Goal: Check status: Check status

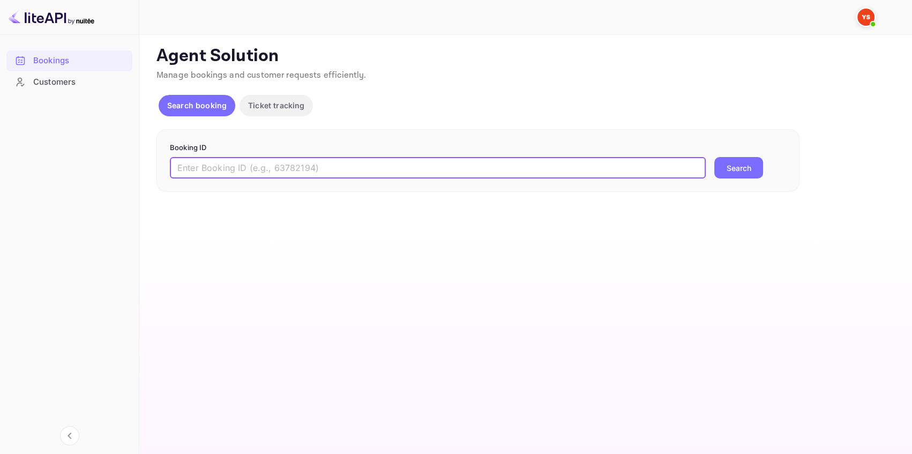
drag, startPoint x: 201, startPoint y: 162, endPoint x: 232, endPoint y: 162, distance: 31.6
click at [203, 162] on input "text" at bounding box center [438, 167] width 536 height 21
paste input "8426854"
type input "8426854"
click at [753, 172] on button "Search" at bounding box center [738, 167] width 49 height 21
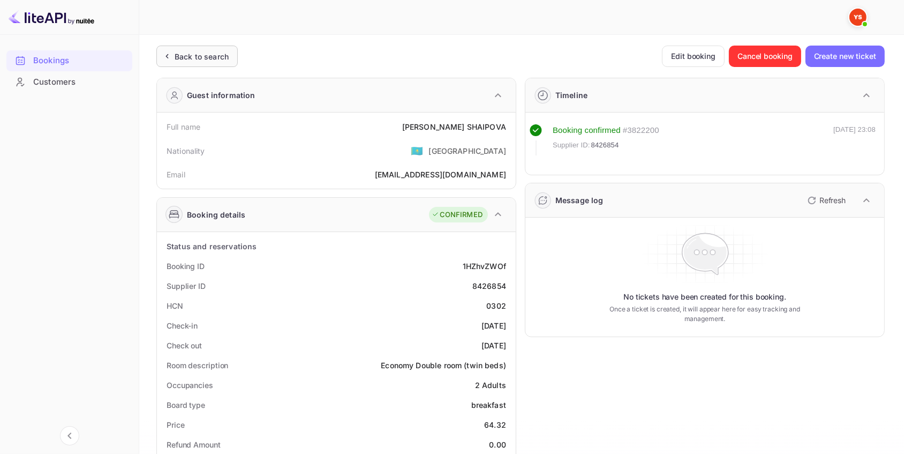
click at [199, 51] on div "Back to search" at bounding box center [202, 56] width 54 height 11
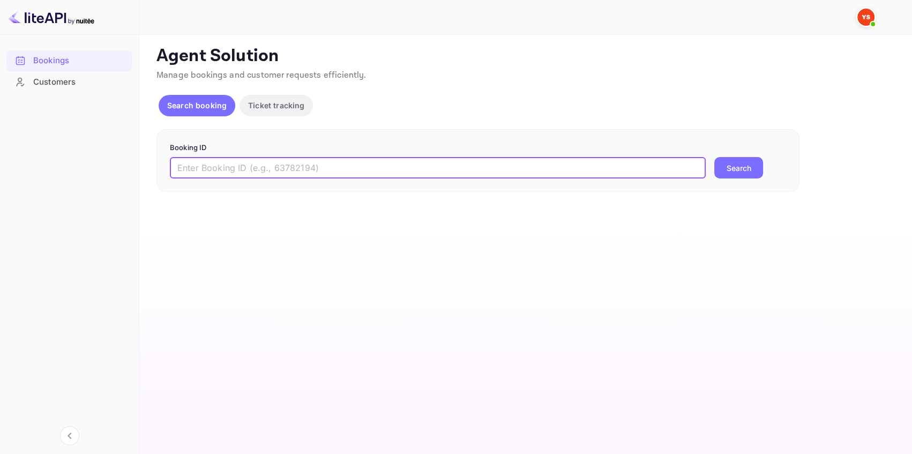
click at [295, 161] on input "text" at bounding box center [438, 167] width 536 height 21
paste input "9291559"
type input "9291559"
drag, startPoint x: 730, startPoint y: 167, endPoint x: 721, endPoint y: 166, distance: 9.7
click at [730, 166] on button "Search" at bounding box center [738, 167] width 49 height 21
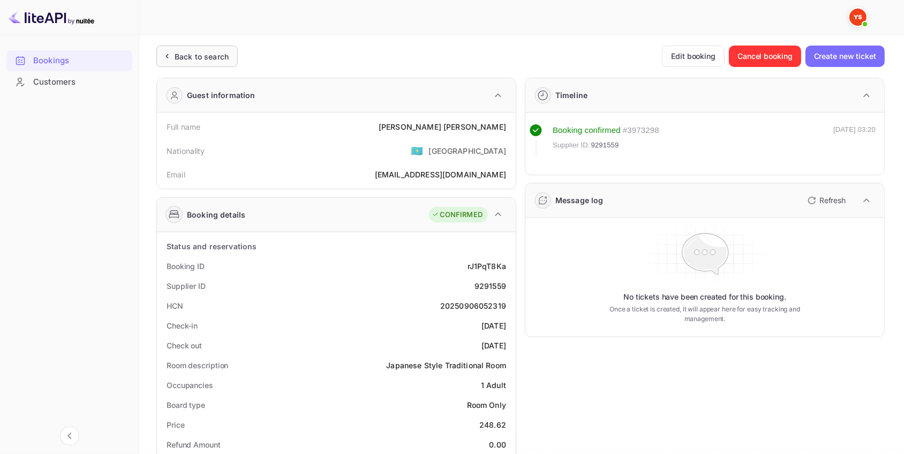
click at [165, 58] on icon at bounding box center [166, 56] width 11 height 11
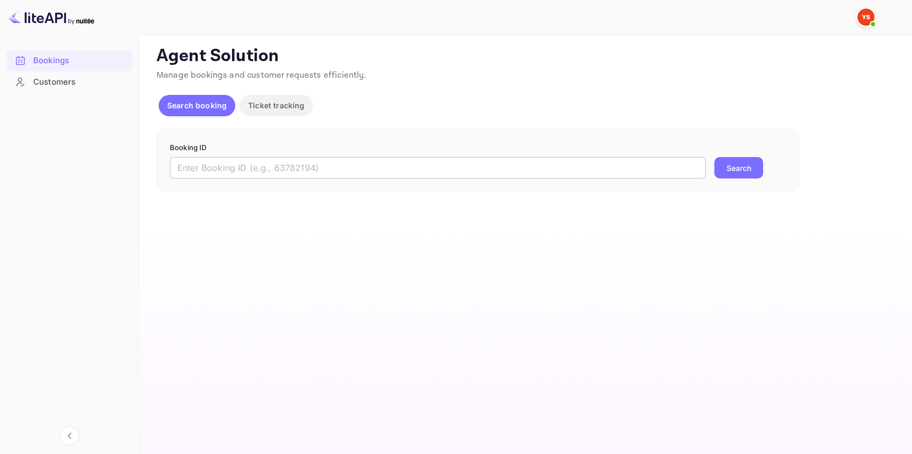
click at [233, 173] on input "text" at bounding box center [438, 167] width 536 height 21
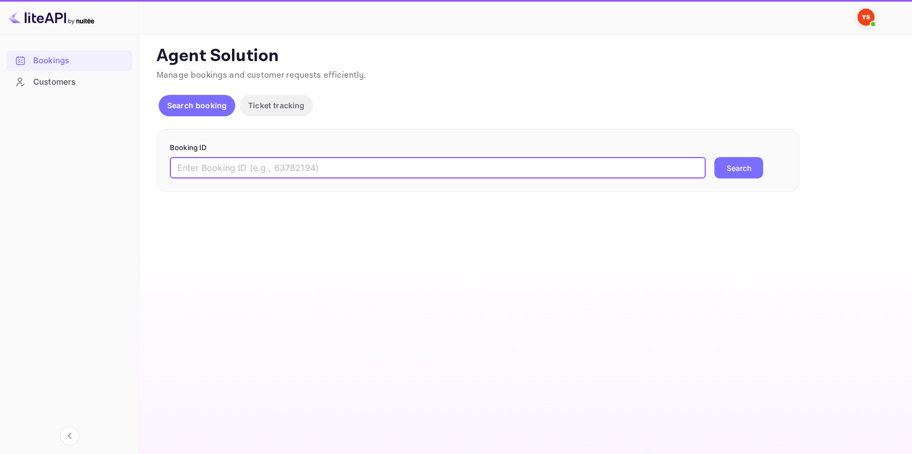
paste input "9486774"
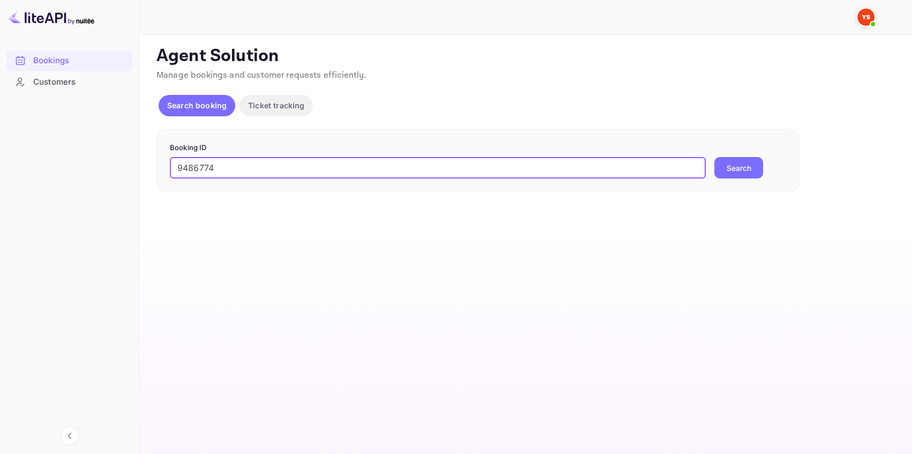
type input "9486774"
click at [744, 171] on button "Search" at bounding box center [738, 167] width 49 height 21
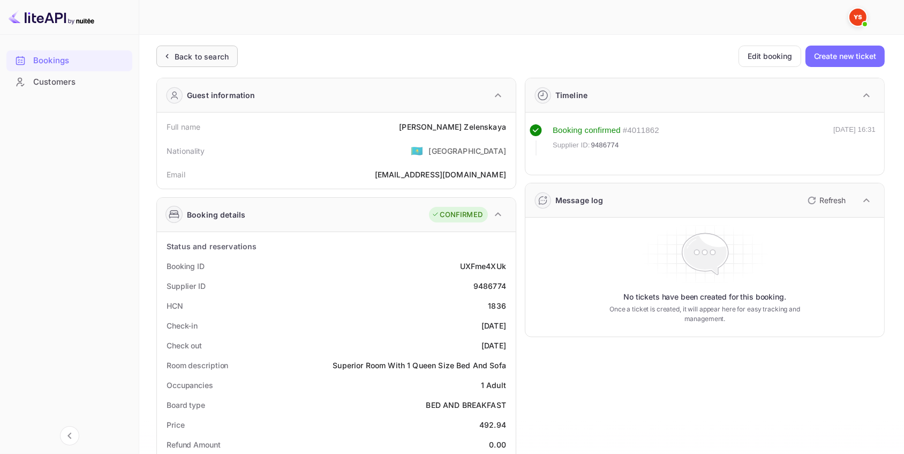
click at [230, 59] on div "Back to search" at bounding box center [196, 56] width 81 height 21
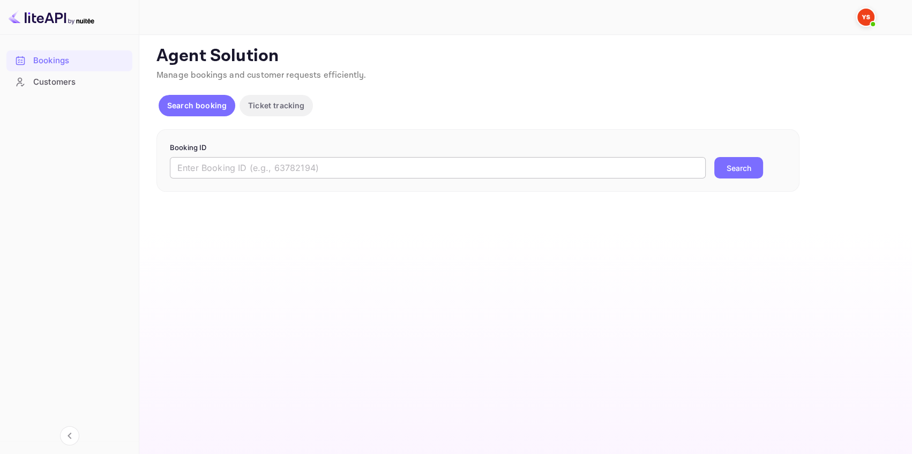
click at [220, 167] on input "text" at bounding box center [438, 167] width 536 height 21
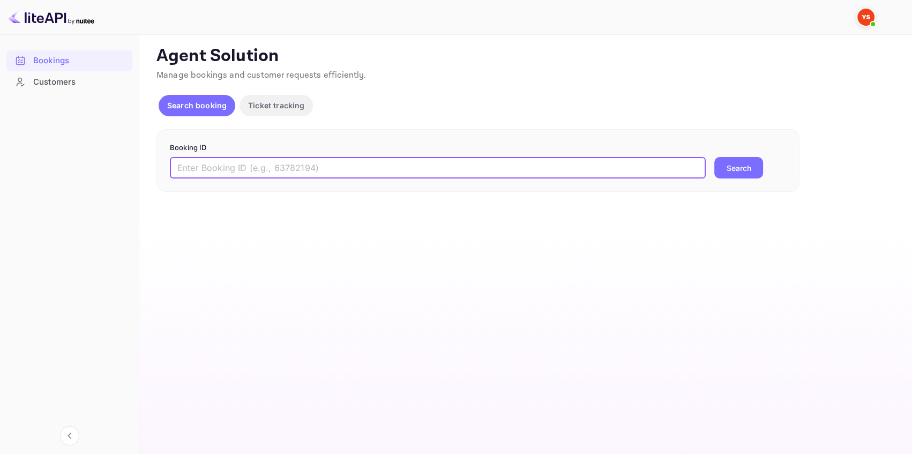
paste input "9696422"
type input "9696422"
click at [743, 171] on button "Search" at bounding box center [738, 167] width 49 height 21
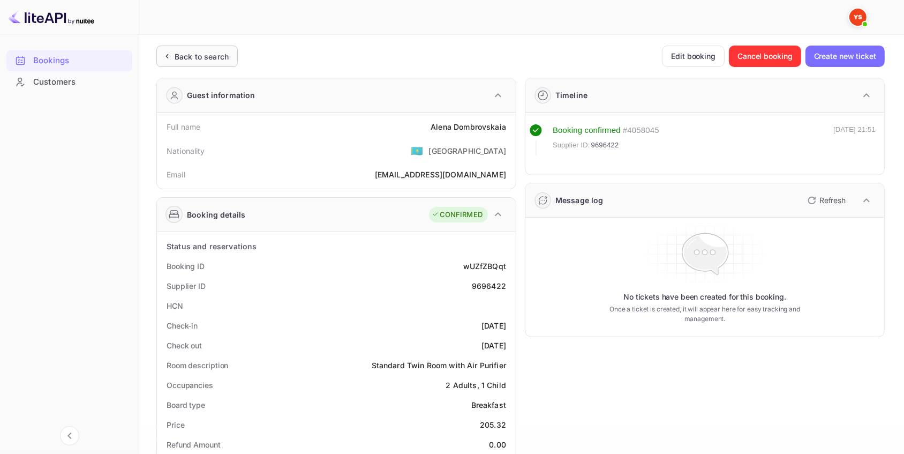
click at [226, 58] on div "Back to search" at bounding box center [202, 56] width 54 height 11
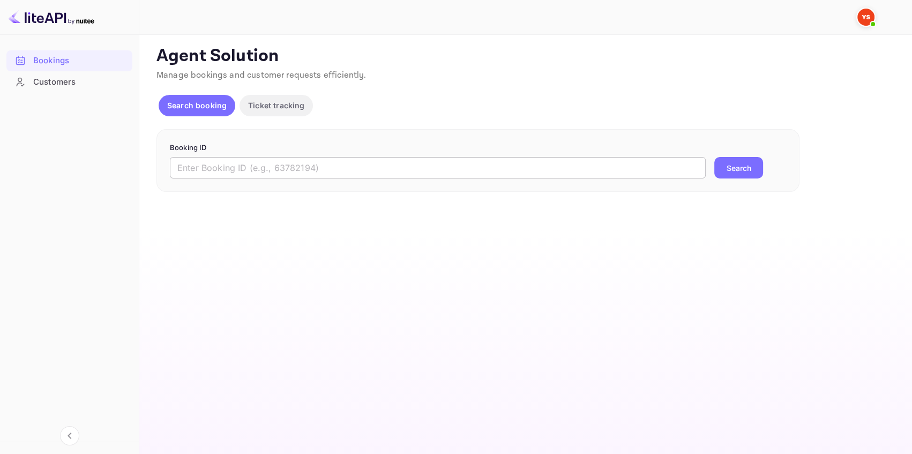
click at [305, 167] on input "text" at bounding box center [438, 167] width 536 height 21
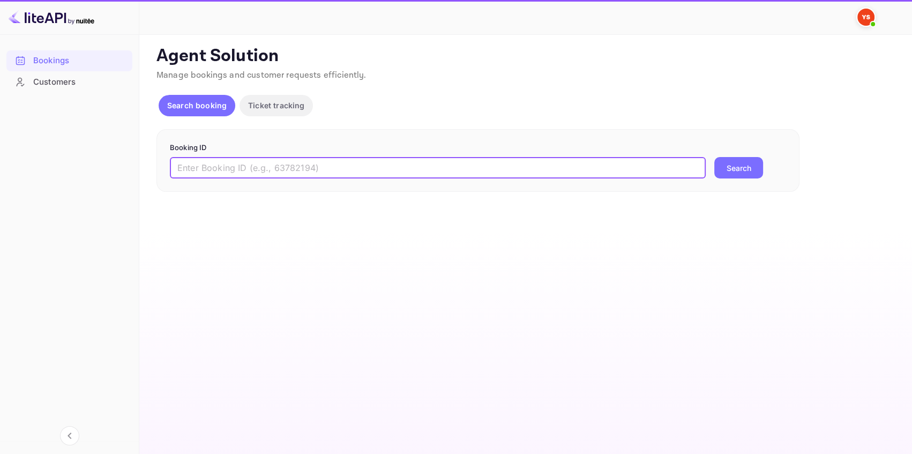
paste input "9560081"
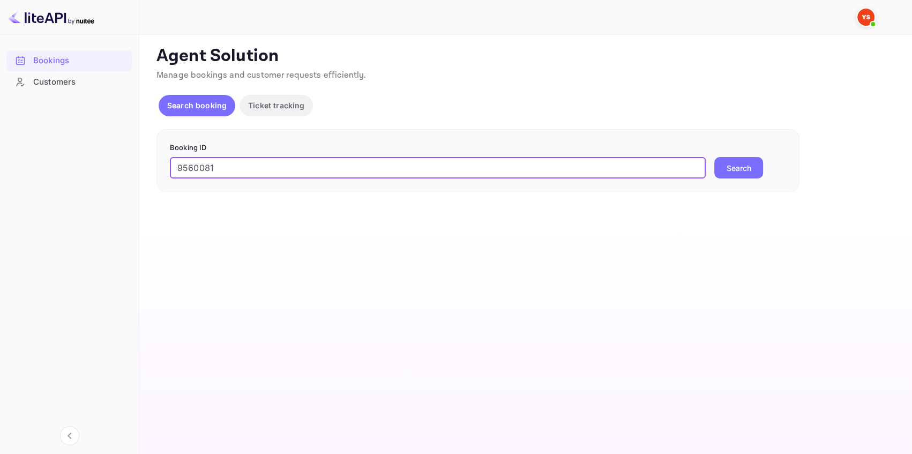
type input "9560081"
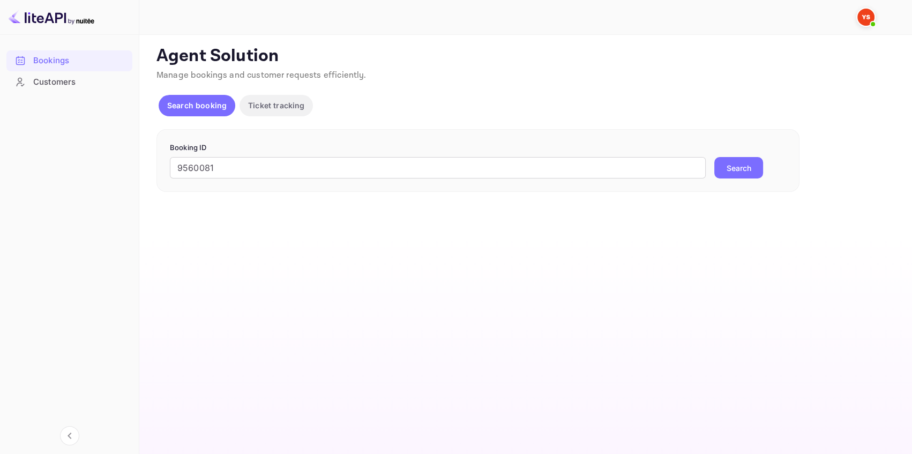
click at [752, 170] on button "Search" at bounding box center [738, 167] width 49 height 21
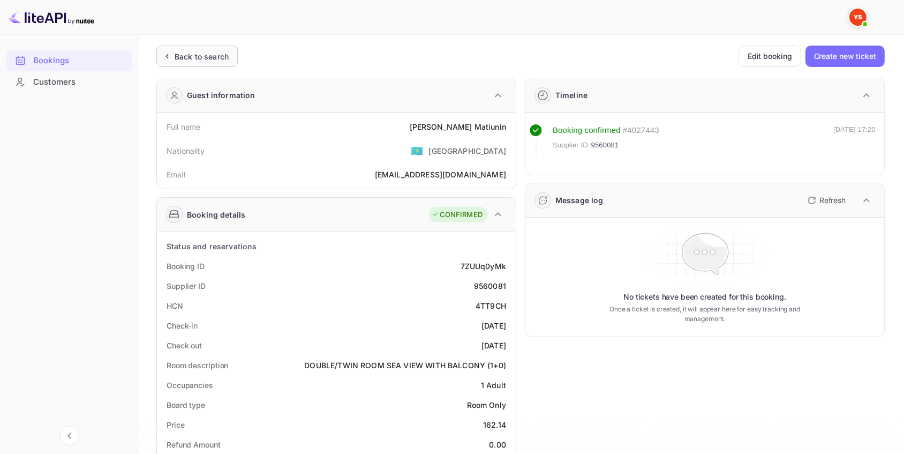
click at [225, 48] on div "Back to search" at bounding box center [196, 56] width 81 height 21
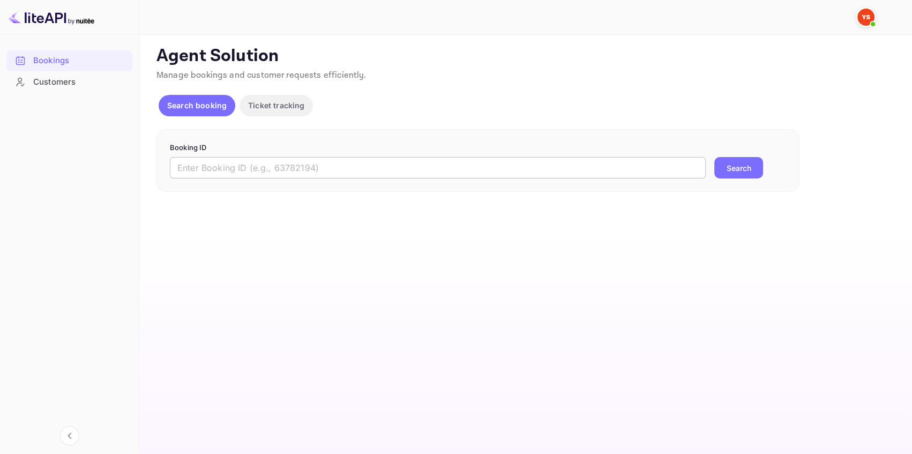
click at [241, 166] on input "text" at bounding box center [438, 167] width 536 height 21
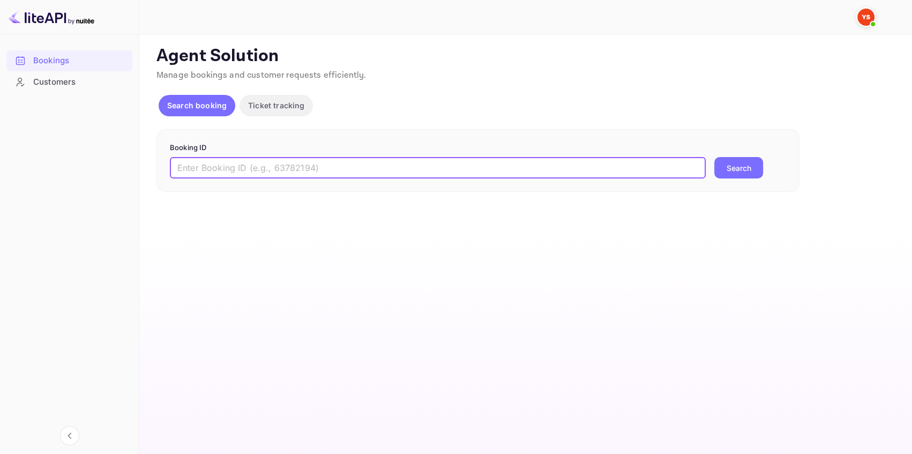
paste input "9454437"
type input "9454437"
click at [739, 168] on button "Search" at bounding box center [738, 167] width 49 height 21
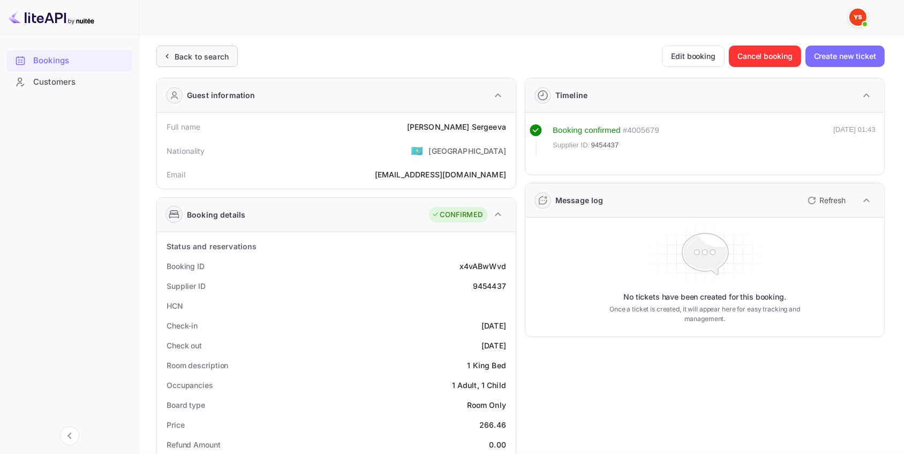
click at [205, 54] on div "Back to search" at bounding box center [202, 56] width 54 height 11
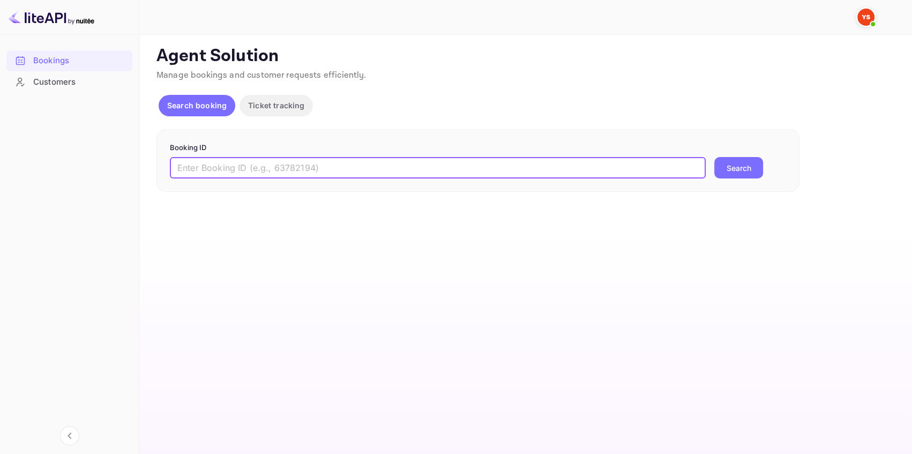
click at [289, 170] on input "text" at bounding box center [438, 167] width 536 height 21
paste input "9696422"
type input "9696422"
click at [739, 170] on button "Search" at bounding box center [738, 167] width 49 height 21
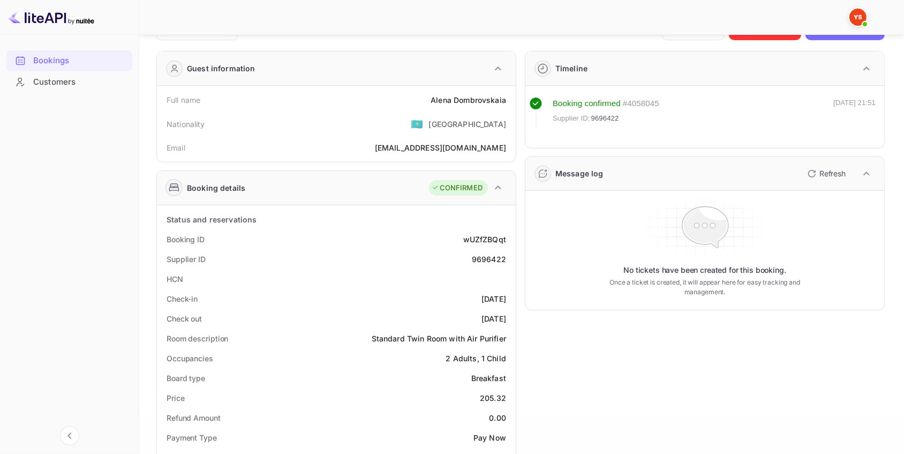
scroll to position [146, 0]
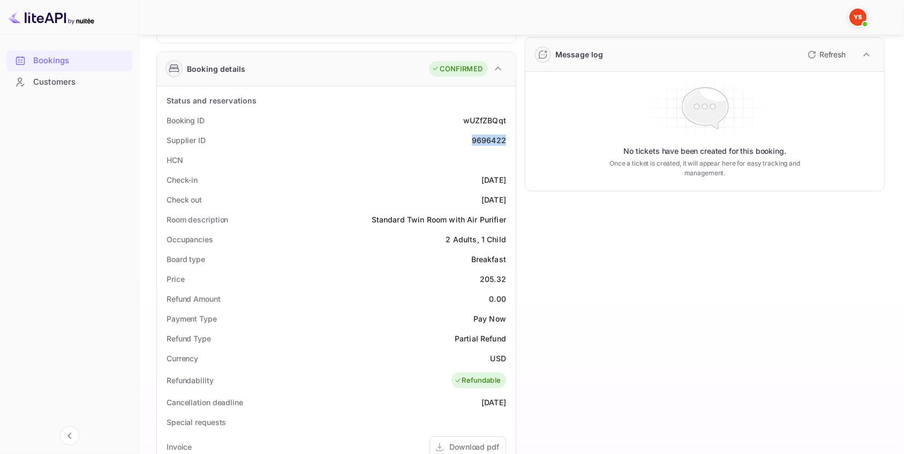
drag, startPoint x: 465, startPoint y: 137, endPoint x: 455, endPoint y: 136, distance: 9.7
click at [455, 136] on div "Supplier ID 9696422" at bounding box center [336, 140] width 350 height 20
copy div "9696422"
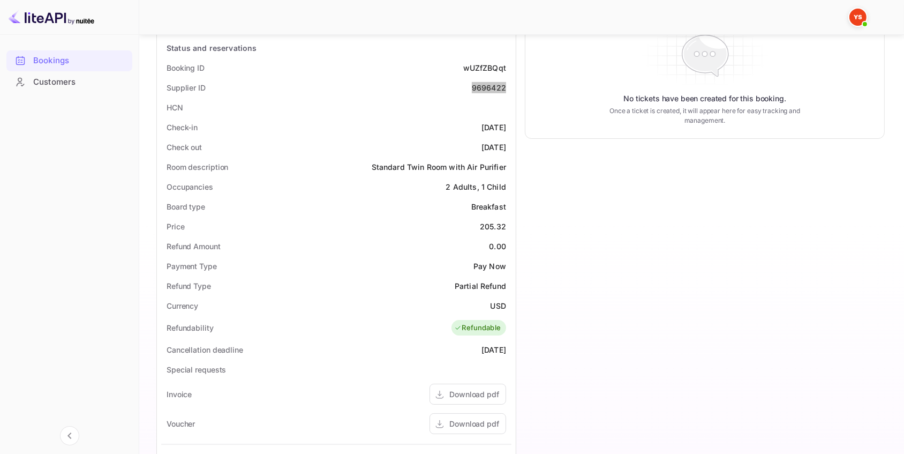
scroll to position [48, 0]
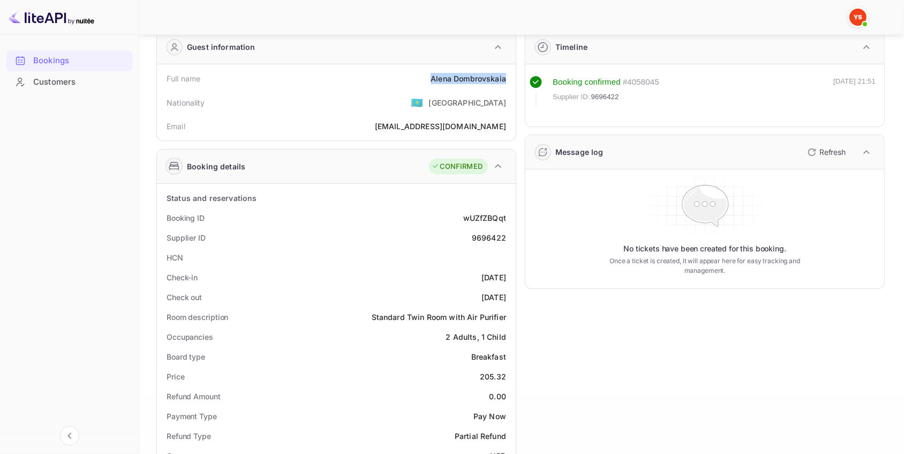
drag, startPoint x: 508, startPoint y: 80, endPoint x: 357, endPoint y: 69, distance: 151.5
click at [416, 80] on div "Full name [PERSON_NAME] Nationality 🇰🇿 [DEMOGRAPHIC_DATA] Email [EMAIL_ADDRESS]…" at bounding box center [336, 102] width 359 height 76
copy div "[PERSON_NAME]"
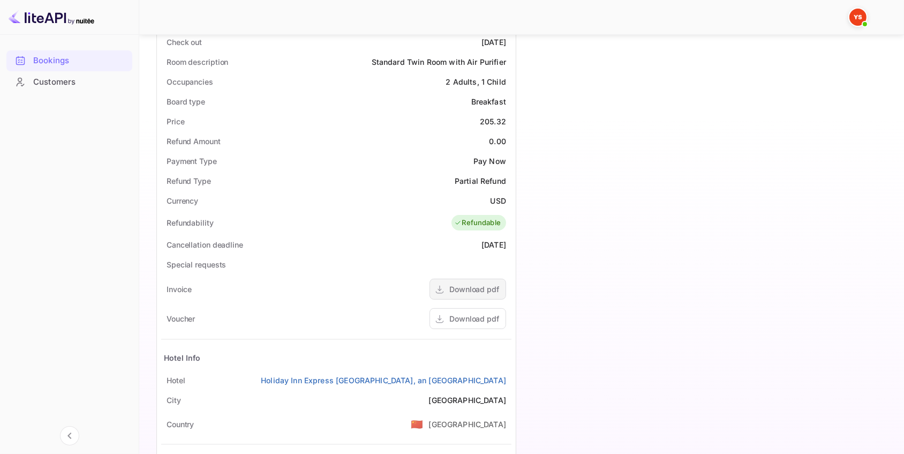
scroll to position [341, 0]
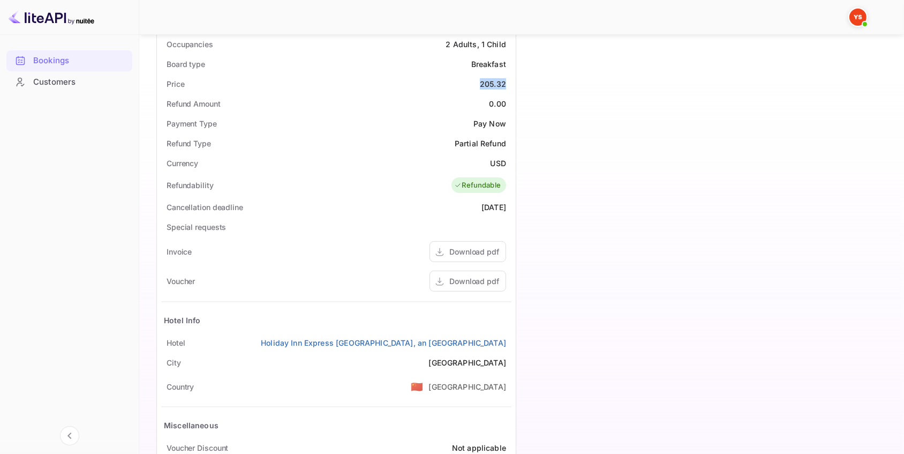
drag, startPoint x: 511, startPoint y: 86, endPoint x: 478, endPoint y: 88, distance: 33.8
click at [478, 88] on div "Status and reservations Booking ID wUZfZBQqt Supplier ID 9696422 HCN Check-in […" at bounding box center [336, 196] width 359 height 610
copy div "205.32"
drag, startPoint x: 500, startPoint y: 161, endPoint x: 457, endPoint y: 162, distance: 42.3
click at [468, 161] on div "Currency USD" at bounding box center [336, 163] width 350 height 20
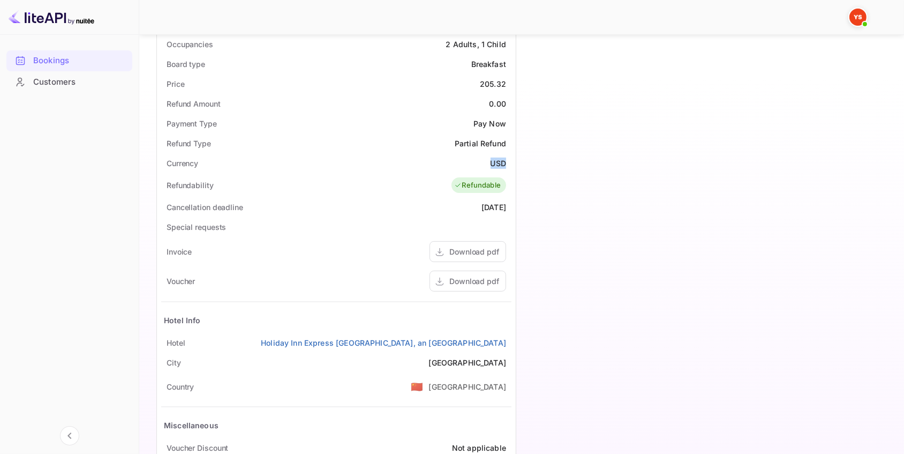
copy div "USD"
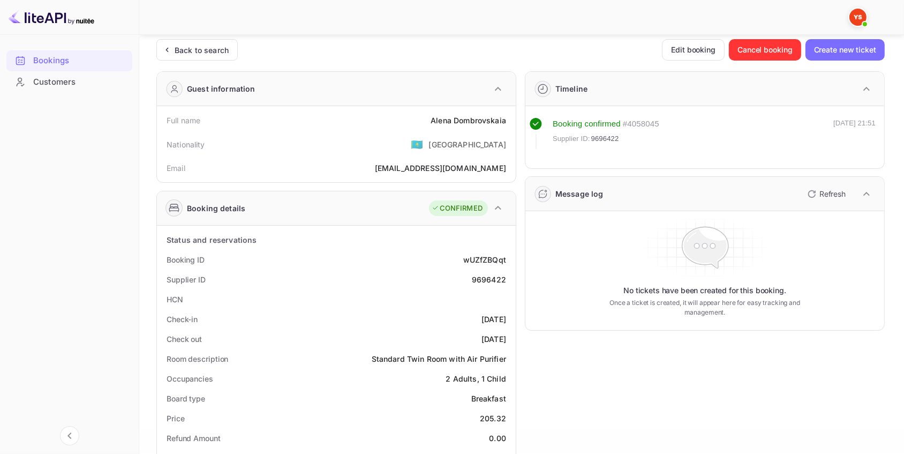
scroll to position [0, 0]
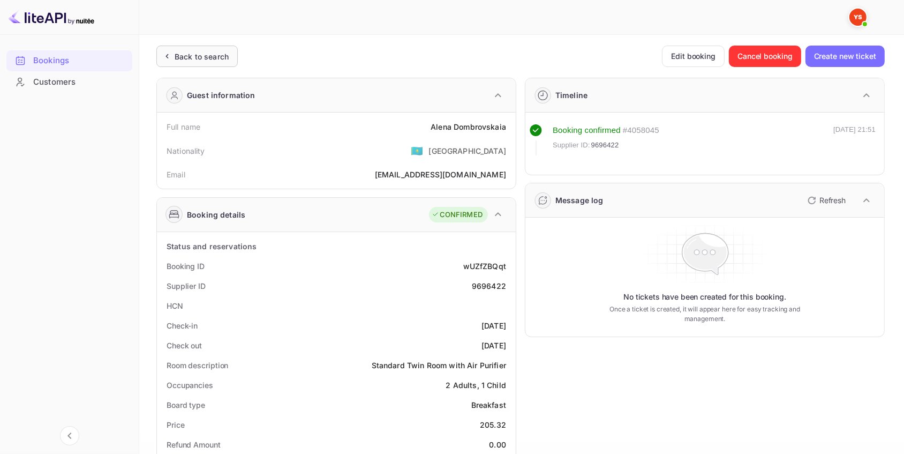
click at [214, 54] on div "Back to search" at bounding box center [202, 56] width 54 height 11
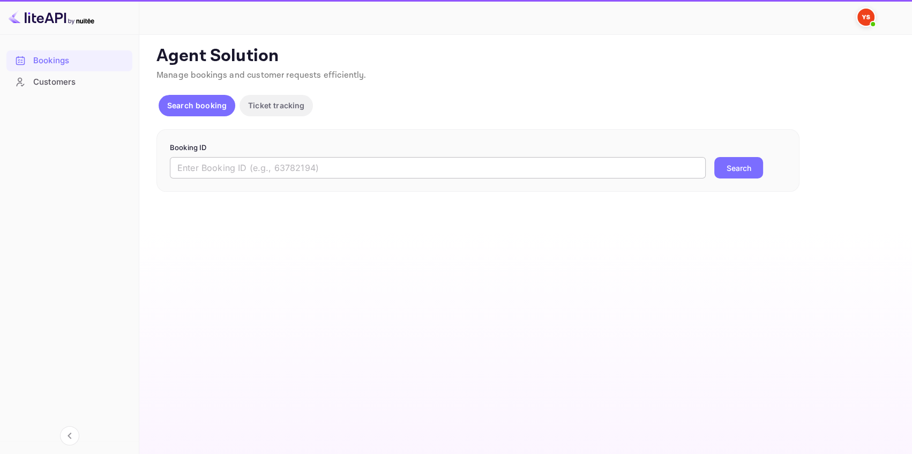
click at [258, 165] on input "text" at bounding box center [438, 167] width 536 height 21
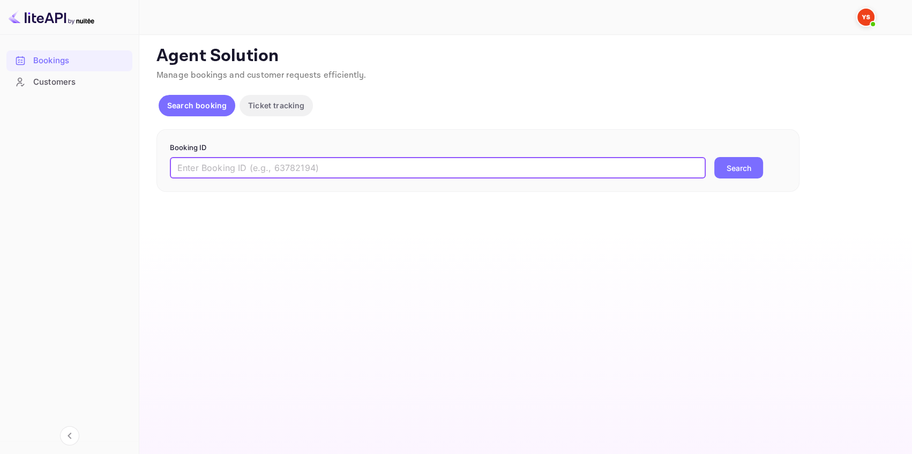
paste input "9550346"
type input "9550346"
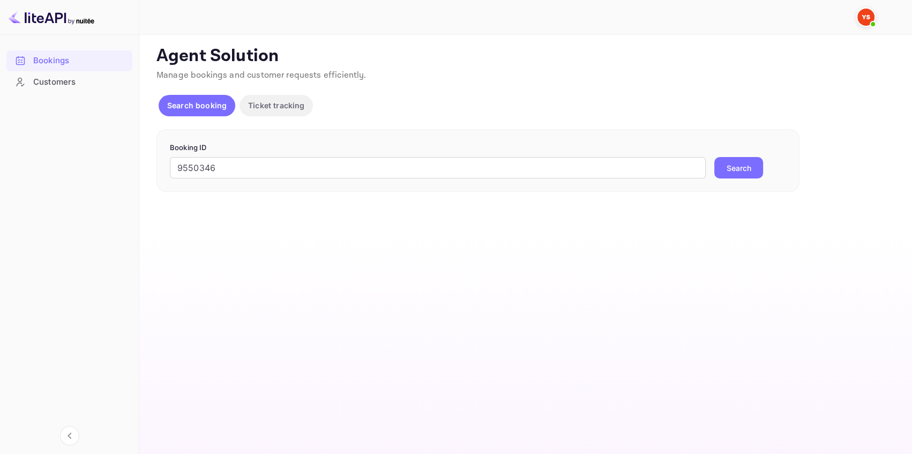
click at [748, 164] on button "Search" at bounding box center [738, 167] width 49 height 21
